Goal: Transaction & Acquisition: Purchase product/service

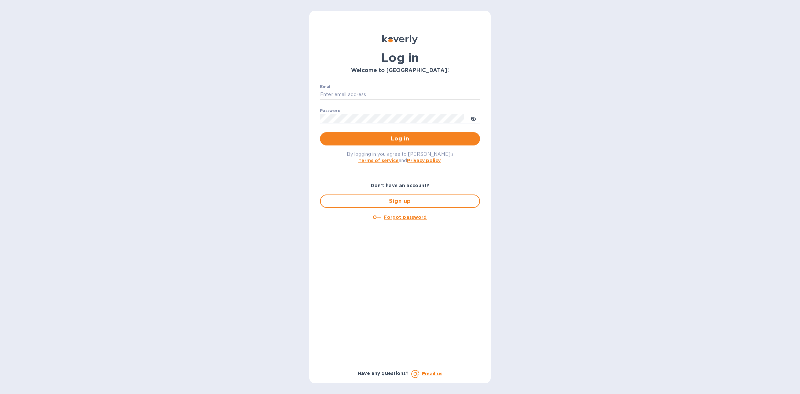
drag, startPoint x: 0, startPoint y: 0, endPoint x: 399, endPoint y: 92, distance: 409.1
click at [399, 92] on input "Email" at bounding box center [400, 95] width 160 height 10
type input "louis@hyclogistics.com"
click at [404, 135] on span "Log in" at bounding box center [399, 139] width 149 height 8
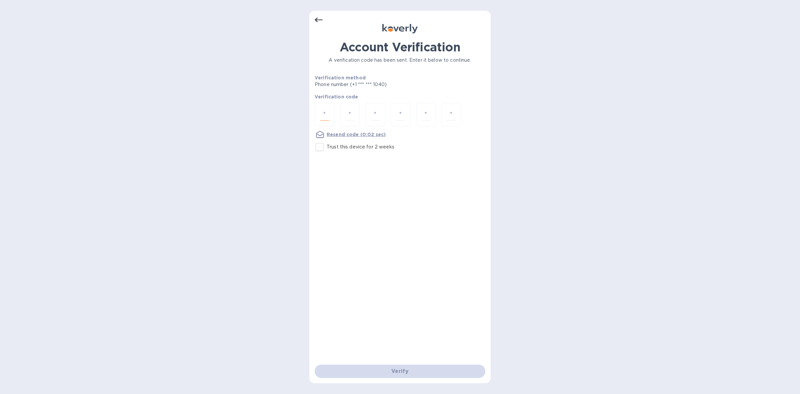
click at [324, 112] on input "number" at bounding box center [324, 114] width 9 height 12
type input "3"
type input "7"
type input "0"
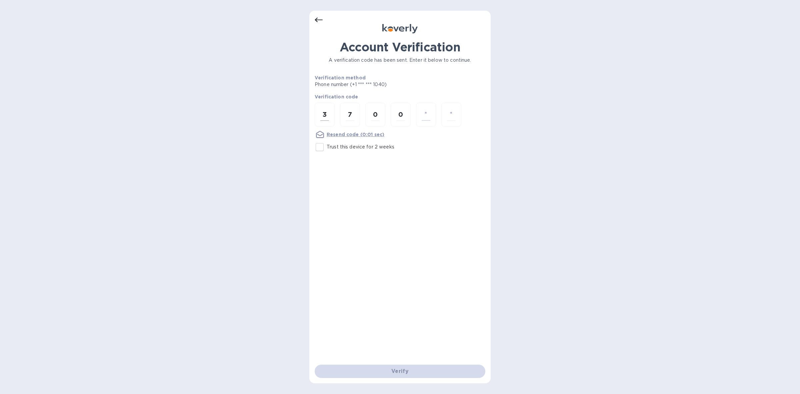
type input "2"
type input "1"
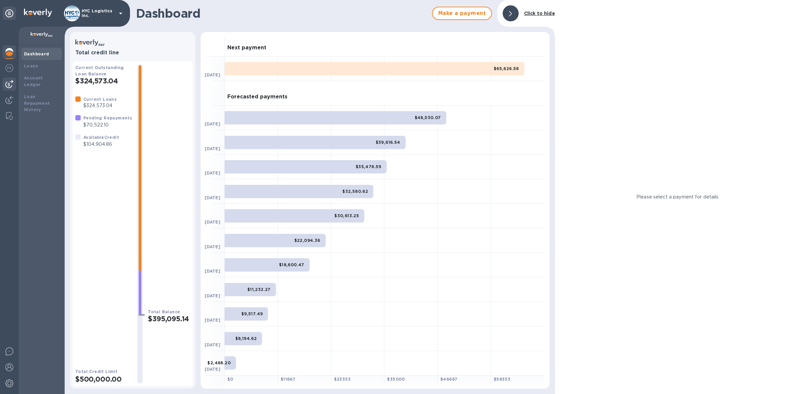
click at [9, 84] on img at bounding box center [9, 84] width 8 height 8
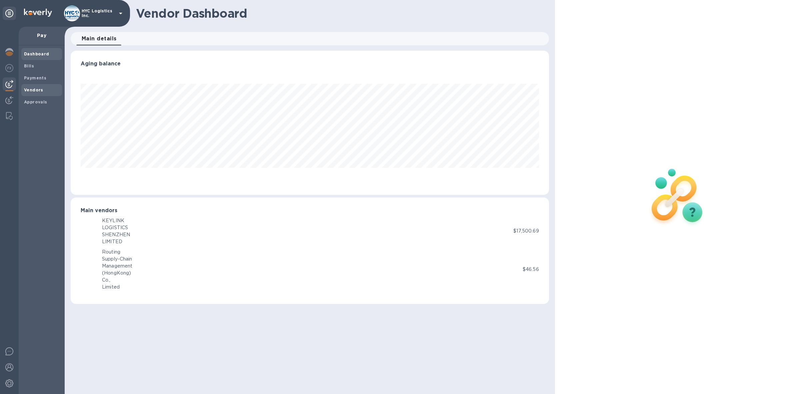
click at [35, 89] on b "Vendors" at bounding box center [33, 89] width 19 height 5
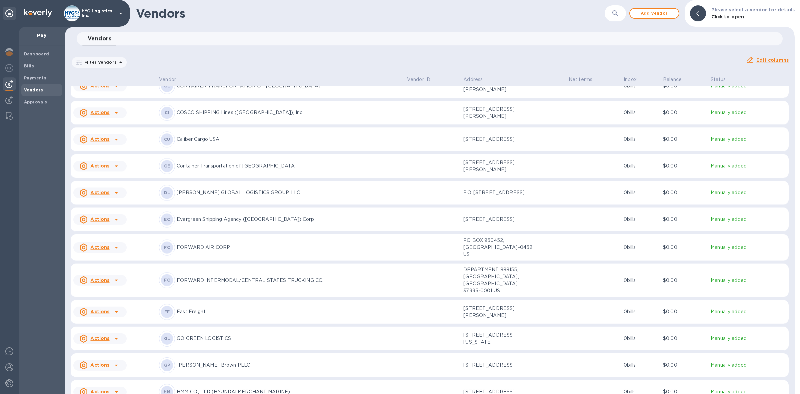
scroll to position [566, 0]
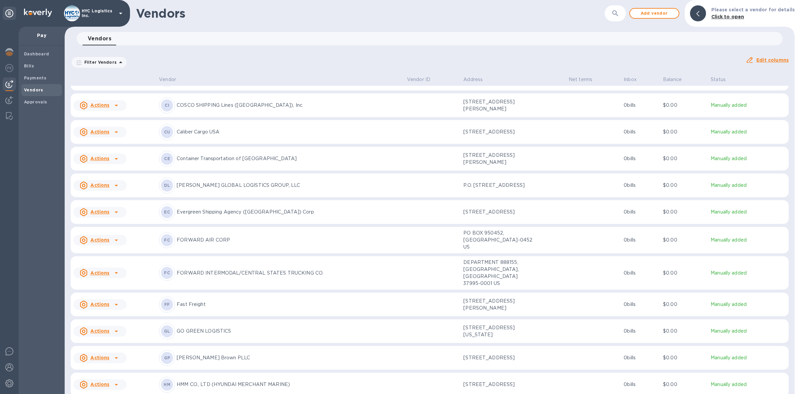
click at [115, 213] on icon at bounding box center [116, 212] width 3 height 2
click at [110, 245] on b "Add new bill" at bounding box center [107, 246] width 31 height 5
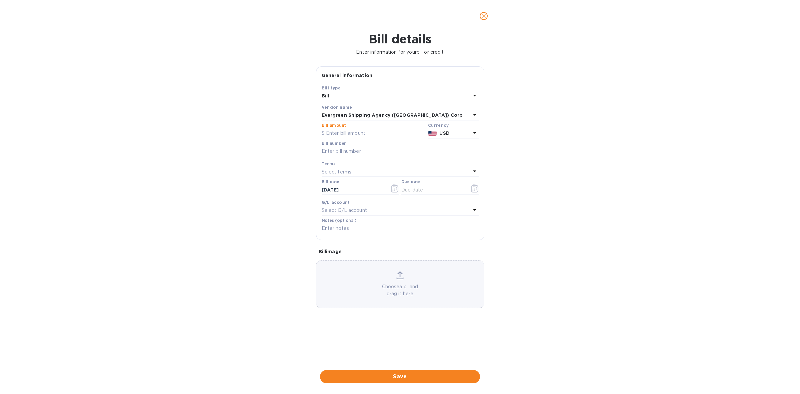
click at [376, 133] on input "text" at bounding box center [374, 133] width 104 height 10
type input "20,180.60"
click at [395, 152] on input "text" at bounding box center [400, 151] width 157 height 10
click at [396, 152] on input "text" at bounding box center [400, 151] width 157 height 10
paste input "EGLV091500457659 EGLV091500424530 EGLV146500611586"
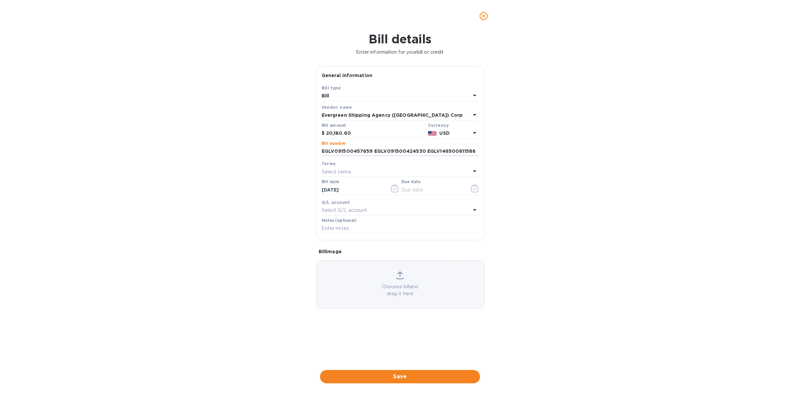
type input "EGLV091500457659 EGLV091500424530 EGLV146500611586"
click at [378, 171] on div "Select terms" at bounding box center [396, 171] width 149 height 9
click at [358, 256] on p "COD" at bounding box center [397, 259] width 141 height 7
type input "[DATE]"
click at [413, 374] on span "Save" at bounding box center [399, 376] width 149 height 8
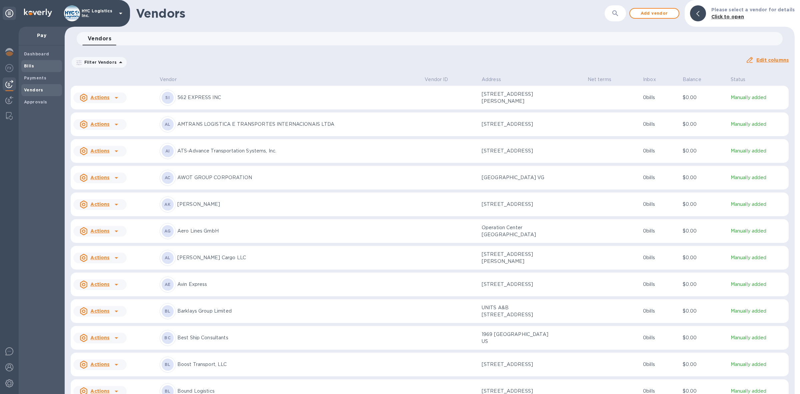
click at [32, 63] on span "Bills" at bounding box center [29, 66] width 10 height 7
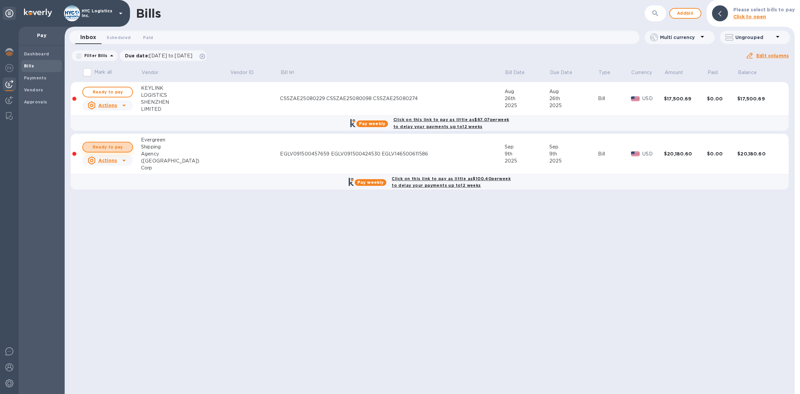
click at [114, 145] on span "Ready to pay" at bounding box center [107, 147] width 39 height 8
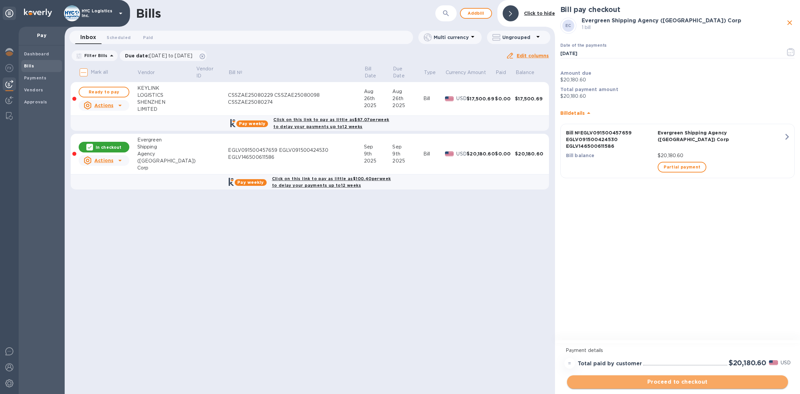
click at [702, 379] on span "Proceed to checkout" at bounding box center [677, 382] width 210 height 8
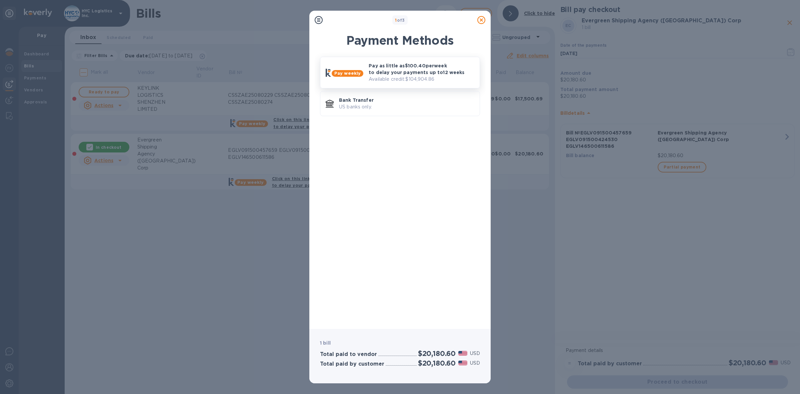
click at [407, 72] on p "Pay as little as $100.40 per week to delay your payments up to 12 weeks" at bounding box center [422, 68] width 106 height 13
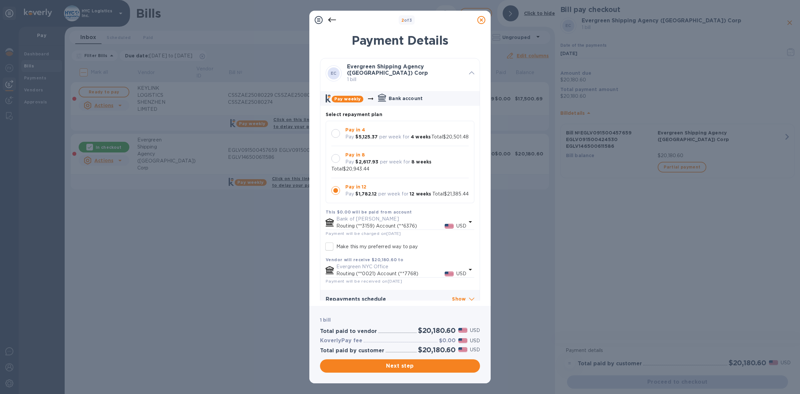
scroll to position [7, 0]
click at [422, 365] on span "Next step" at bounding box center [399, 366] width 149 height 8
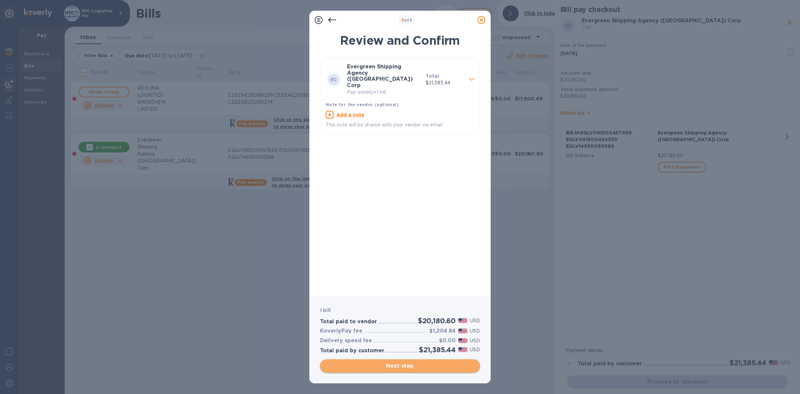
click at [396, 367] on span "Next step" at bounding box center [399, 366] width 149 height 8
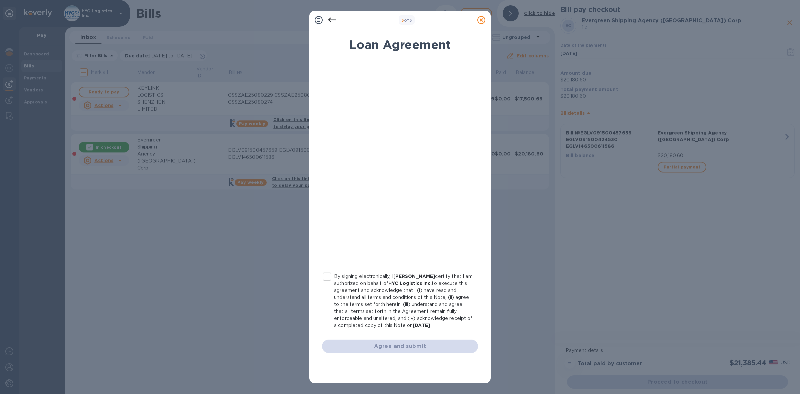
click at [329, 274] on input "By signing electronically, I [PERSON_NAME] certify that I am authorized on beha…" at bounding box center [327, 276] width 14 height 14
checkbox input "true"
click at [400, 346] on span "Agree and submit" at bounding box center [399, 346] width 145 height 8
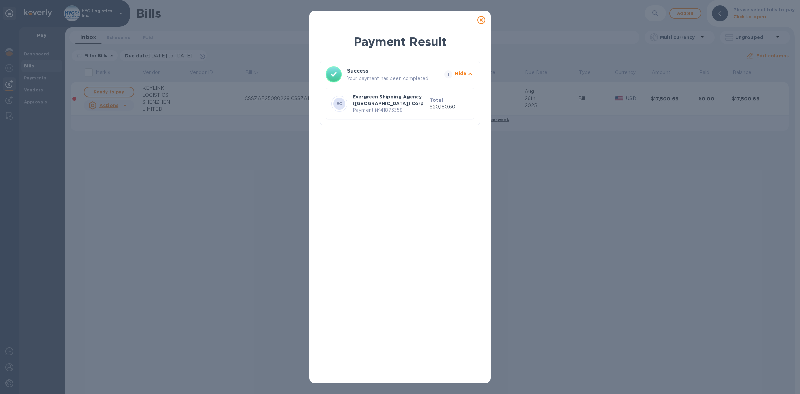
click at [397, 111] on p "Payment № 41873358" at bounding box center [390, 110] width 74 height 7
copy p "41873358"
click at [482, 19] on icon at bounding box center [481, 20] width 8 height 8
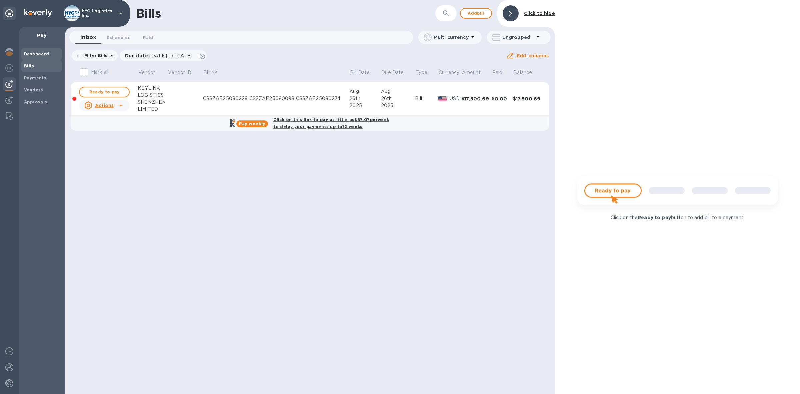
click at [39, 54] on b "Dashboard" at bounding box center [36, 53] width 25 height 5
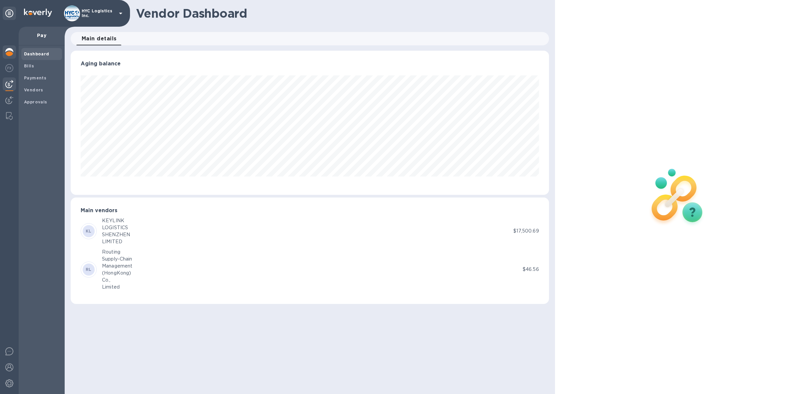
scroll to position [144, 478]
click at [8, 51] on img at bounding box center [9, 52] width 8 height 8
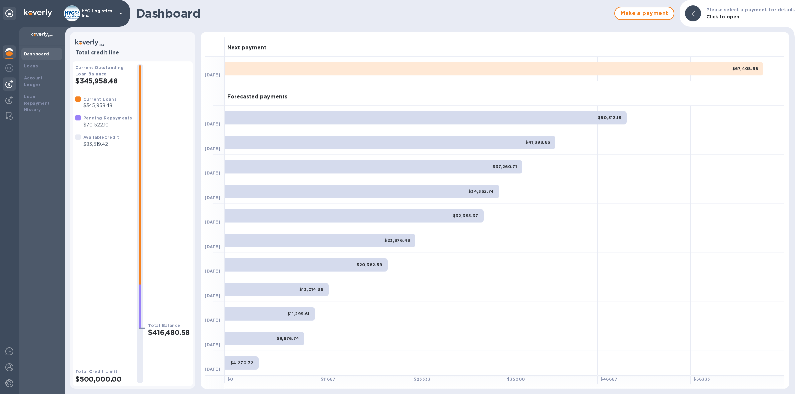
click at [9, 82] on img at bounding box center [9, 84] width 8 height 8
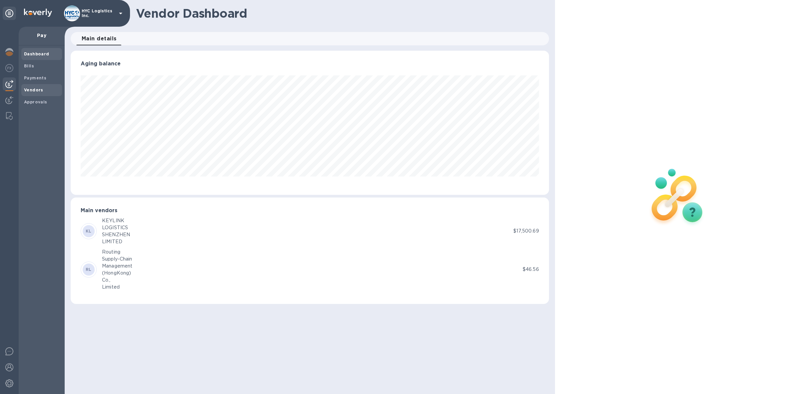
scroll to position [144, 478]
click at [34, 88] on b "Vendors" at bounding box center [33, 89] width 19 height 5
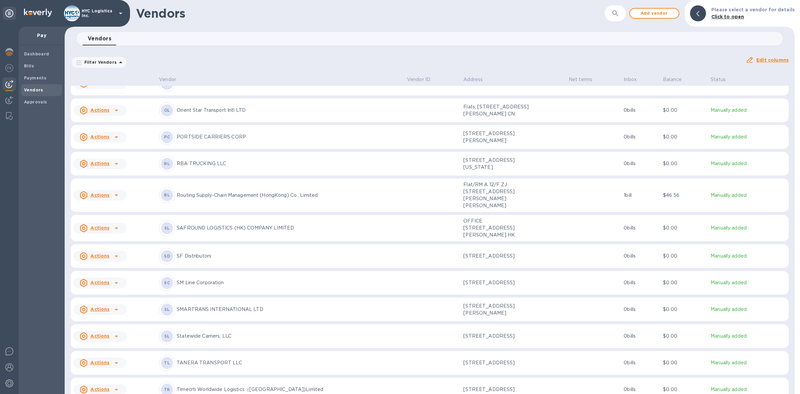
scroll to position [1459, 0]
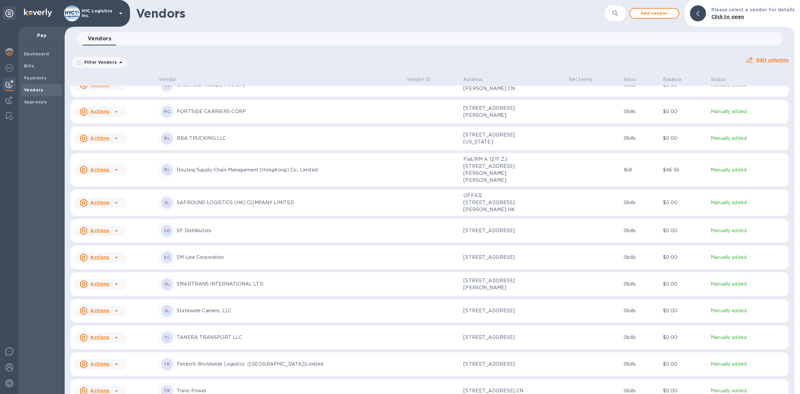
click at [110, 289] on div "Actions" at bounding box center [94, 284] width 32 height 11
click at [109, 339] on b "Add new bill" at bounding box center [107, 339] width 31 height 5
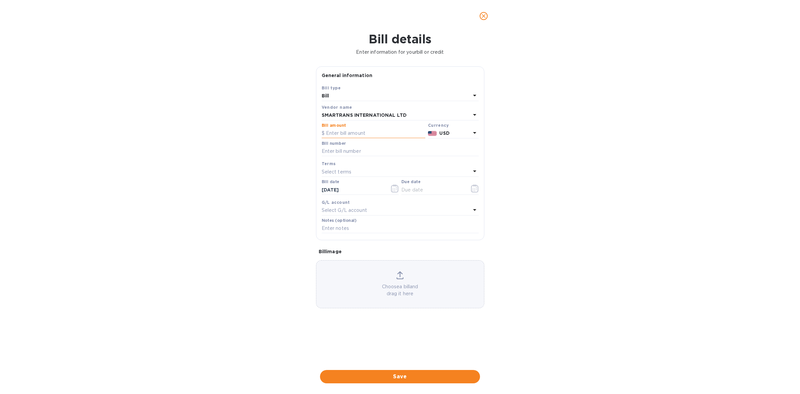
click at [370, 134] on input "text" at bounding box center [374, 133] width 104 height 10
click at [370, 132] on input "text" at bounding box center [374, 133] width 104 height 10
click at [379, 134] on input "text" at bounding box center [374, 133] width 104 height 10
type input "7,250"
click at [357, 149] on input "text" at bounding box center [400, 151] width 157 height 10
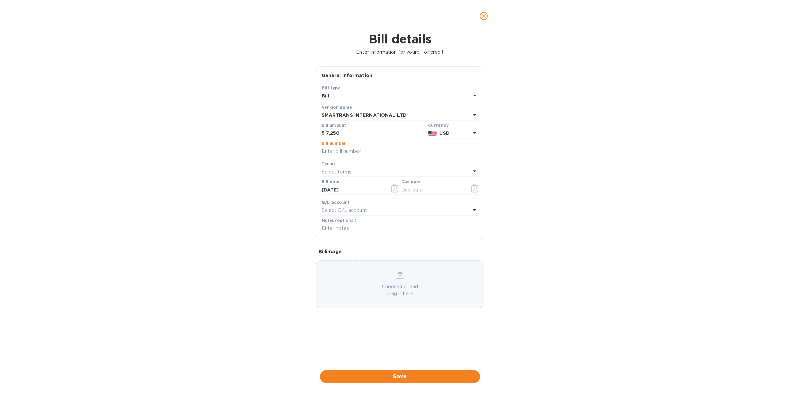
paste input "SMT2507409 SMT2507582"
type input "SMT2507409 SMT2507582"
click at [386, 171] on div "Select terms" at bounding box center [396, 171] width 149 height 9
click at [353, 255] on div "COD" at bounding box center [397, 259] width 146 height 12
type input "[DATE]"
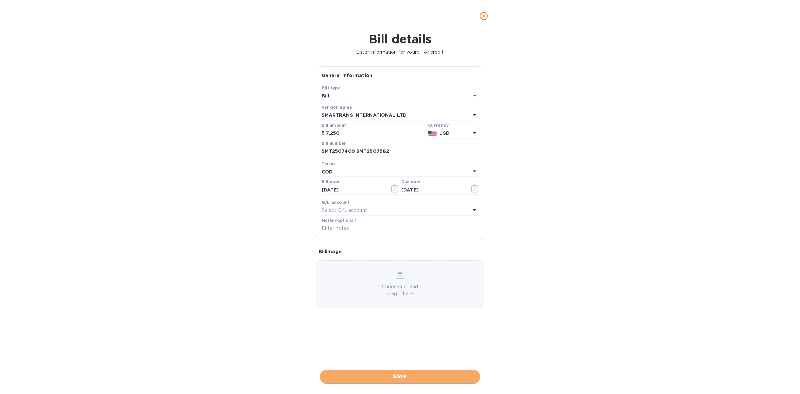
click at [403, 378] on span "Save" at bounding box center [399, 376] width 149 height 8
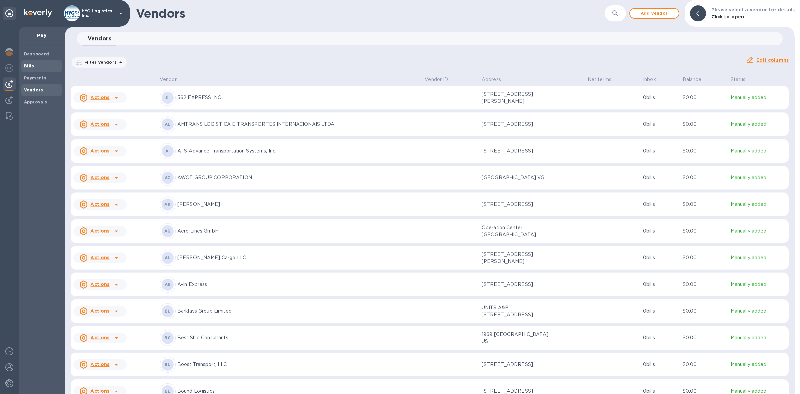
click at [28, 65] on b "Bills" at bounding box center [29, 65] width 10 height 5
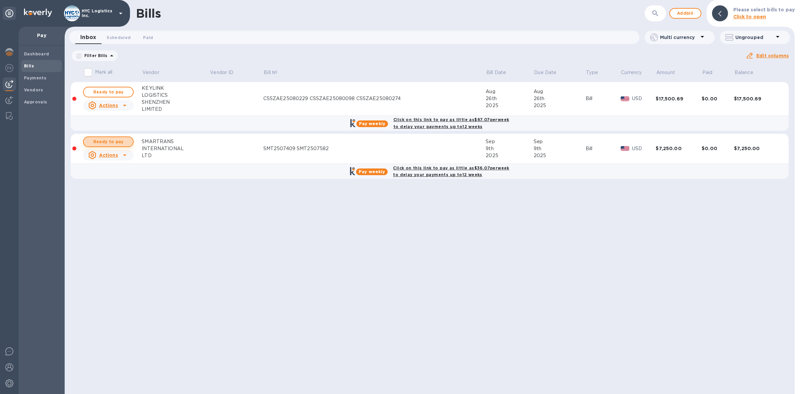
click at [117, 141] on span "Ready to pay" at bounding box center [108, 142] width 39 height 8
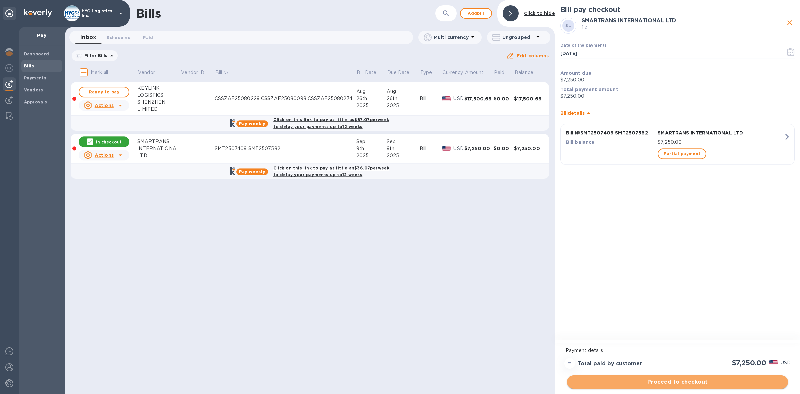
click at [696, 383] on span "Proceed to checkout" at bounding box center [677, 382] width 210 height 8
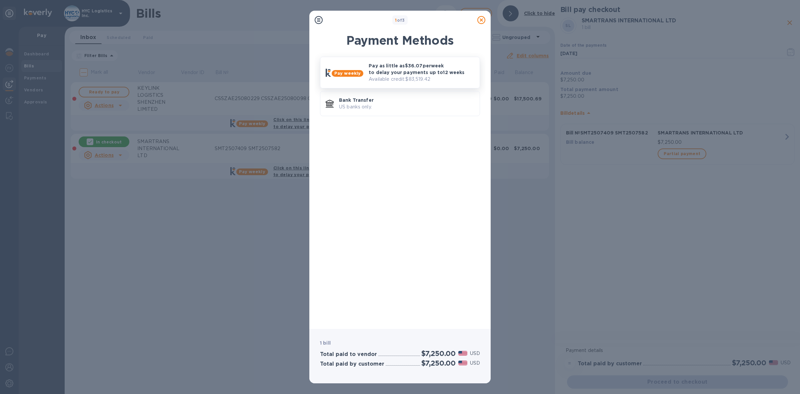
click at [398, 63] on p "Pay as little as $36.07 per week to delay your payments up to 12 weeks" at bounding box center [422, 68] width 106 height 13
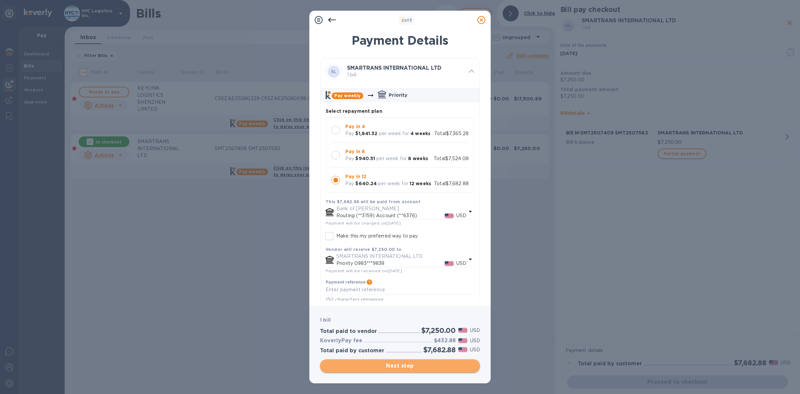
click at [409, 365] on span "Next step" at bounding box center [399, 366] width 149 height 8
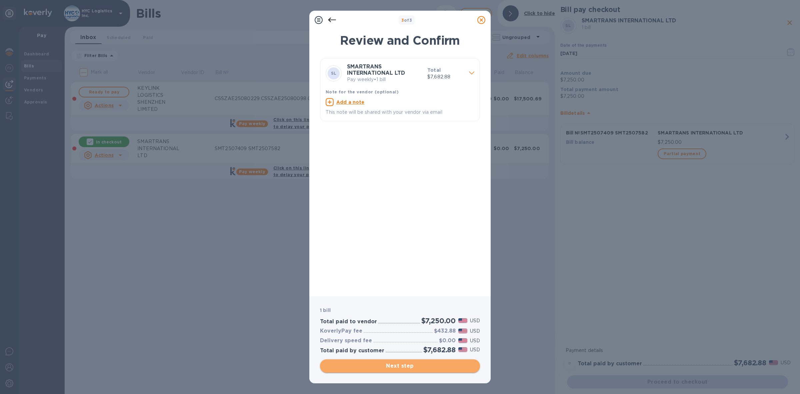
click at [412, 366] on span "Next step" at bounding box center [399, 366] width 149 height 8
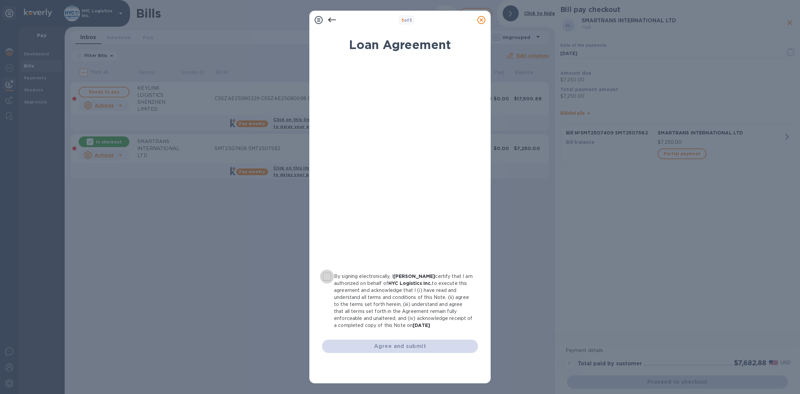
click at [328, 275] on input "By signing electronically, I [PERSON_NAME] certify that I am authorized on beha…" at bounding box center [327, 276] width 14 height 14
checkbox input "true"
click at [399, 345] on span "Agree and submit" at bounding box center [399, 346] width 145 height 8
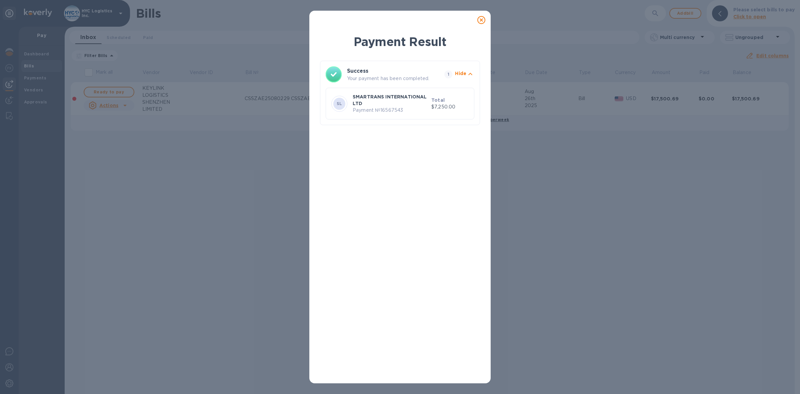
click at [395, 108] on p "Payment № 16567543" at bounding box center [391, 110] width 76 height 7
copy p "16567543"
click at [482, 19] on icon at bounding box center [481, 20] width 8 height 8
